Goal: Task Accomplishment & Management: Use online tool/utility

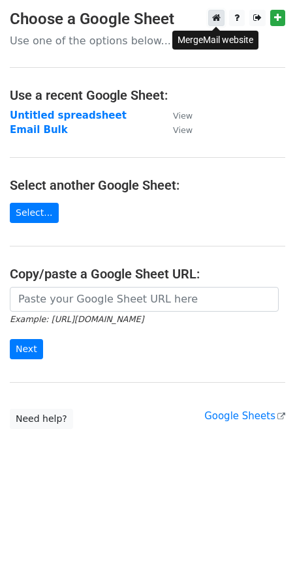
click at [220, 18] on icon at bounding box center [216, 17] width 8 height 9
click at [217, 17] on icon at bounding box center [216, 17] width 8 height 9
click at [33, 212] on link "Select..." at bounding box center [34, 213] width 49 height 20
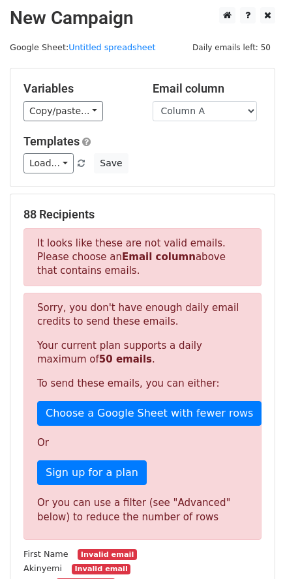
scroll to position [2, 0]
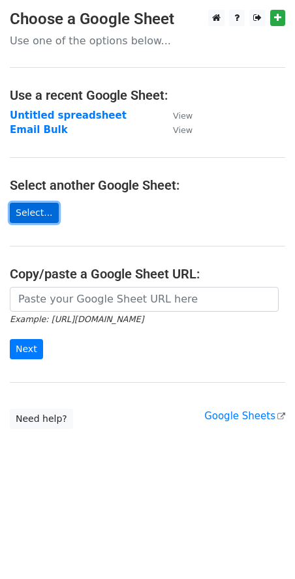
click at [26, 203] on link "Select..." at bounding box center [34, 213] width 49 height 20
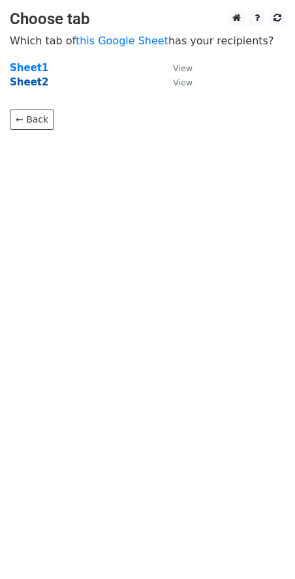
click at [27, 83] on strong "Sheet2" at bounding box center [29, 82] width 38 height 12
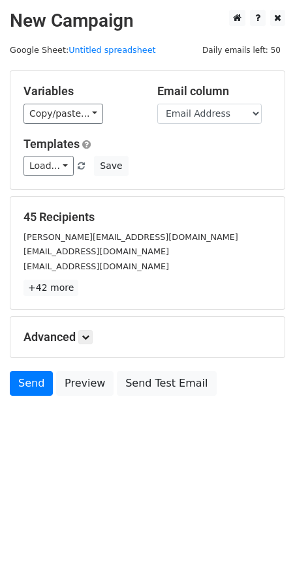
click at [75, 124] on div "Variables Copy/paste... {{First Name }} {{Email Address}} Email column First Na…" at bounding box center [147, 130] width 274 height 118
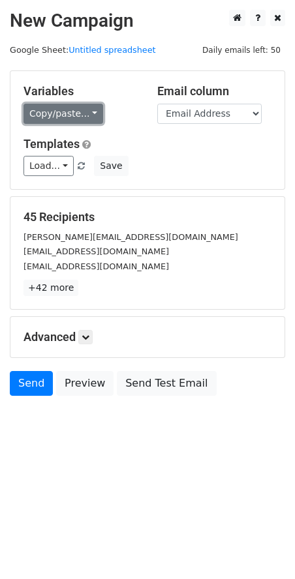
click at [94, 116] on link "Copy/paste..." at bounding box center [62, 114] width 79 height 20
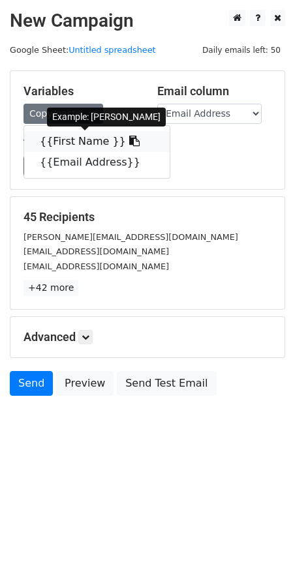
click at [98, 145] on link "{{First Name }}" at bounding box center [96, 141] width 145 height 21
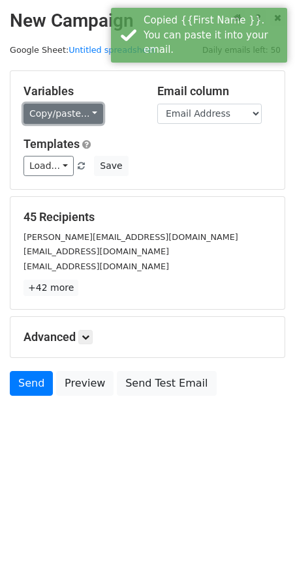
click at [67, 114] on link "Copy/paste..." at bounding box center [62, 114] width 79 height 20
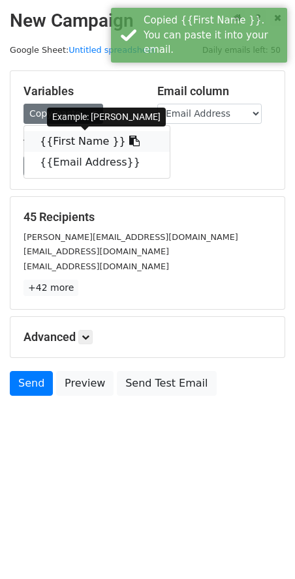
click at [126, 136] on span at bounding box center [133, 141] width 14 height 12
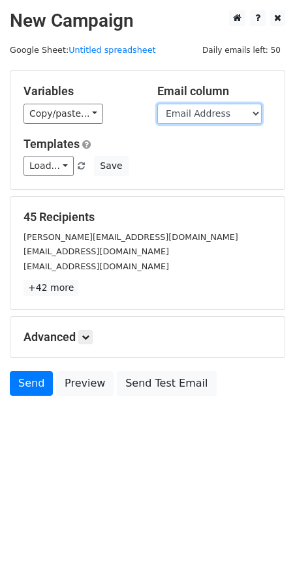
click at [230, 119] on select "First Name Email Address" at bounding box center [209, 114] width 104 height 20
click at [157, 104] on select "First Name Email Address" at bounding box center [209, 114] width 104 height 20
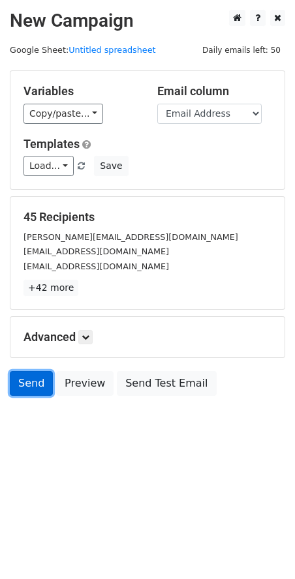
click at [32, 392] on link "Send" at bounding box center [31, 383] width 43 height 25
